Goal: Information Seeking & Learning: Learn about a topic

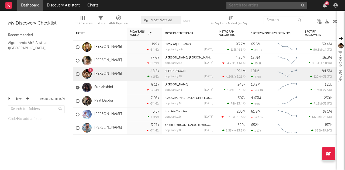
click at [283, 6] on input "text" at bounding box center [266, 5] width 81 height 7
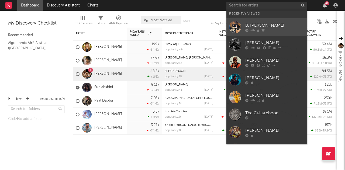
click at [261, 26] on div "B. [PERSON_NAME]" at bounding box center [274, 25] width 59 height 6
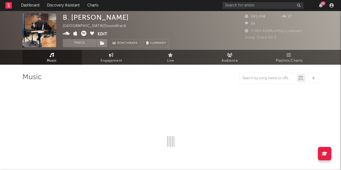
select select "6m"
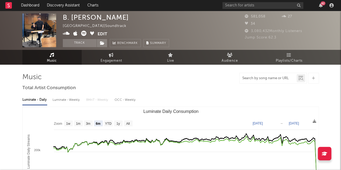
click at [251, 77] on input "text" at bounding box center [267, 78] width 57 height 4
paste input "Kantara Chapter - 1 Trailer Theme"
click at [300, 77] on div at bounding box center [302, 79] width 4 height 4
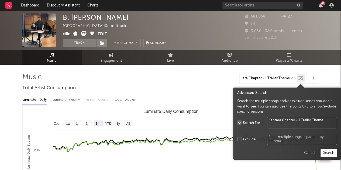
type input "Kantara Chapter - 1 Trailer Theme"
click at [330, 150] on button "Search" at bounding box center [328, 153] width 16 height 8
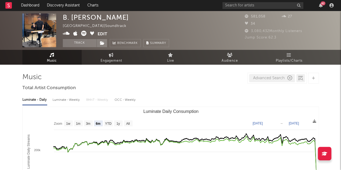
click at [265, 77] on div "Advanced Search" at bounding box center [272, 78] width 46 height 8
click at [290, 79] on icon "button" at bounding box center [289, 78] width 5 height 5
type input "Kantara Chapter - 1 Trailer Theme (From "Kantara A Legend Chapter 1 - Malayalam…"
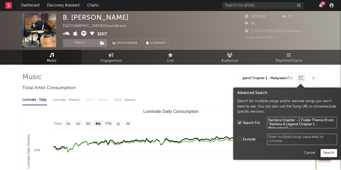
click at [301, 77] on icon at bounding box center [301, 78] width 3 height 3
click at [328, 151] on button "Search" at bounding box center [328, 153] width 16 height 8
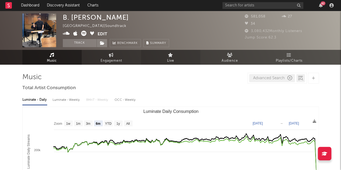
click at [169, 62] on span "Live" at bounding box center [170, 61] width 7 height 6
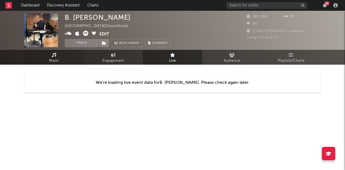
click at [55, 59] on span "Music" at bounding box center [54, 61] width 10 height 6
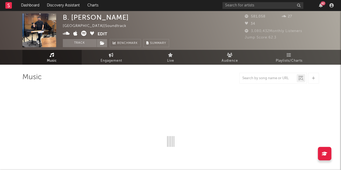
select select "6m"
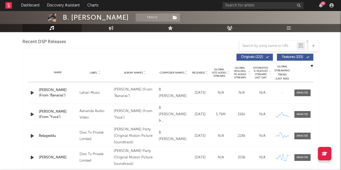
scroll to position [182, 0]
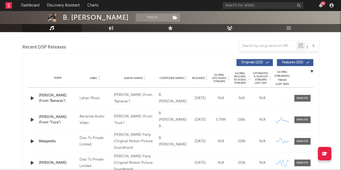
click at [203, 78] on span "Released" at bounding box center [198, 78] width 13 height 3
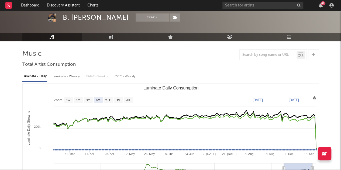
scroll to position [0, 0]
